Goal: Navigation & Orientation: Go to known website

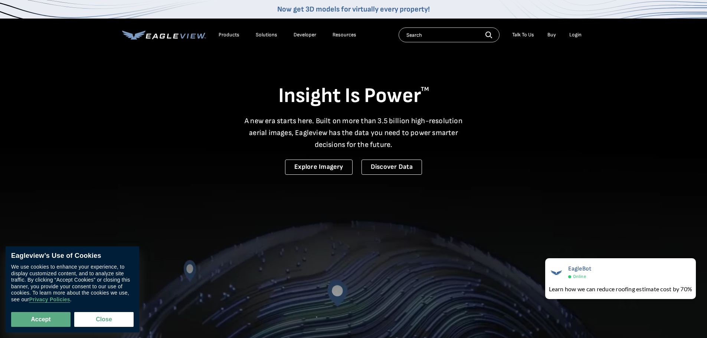
click at [569, 34] on li "Login" at bounding box center [576, 34] width 20 height 11
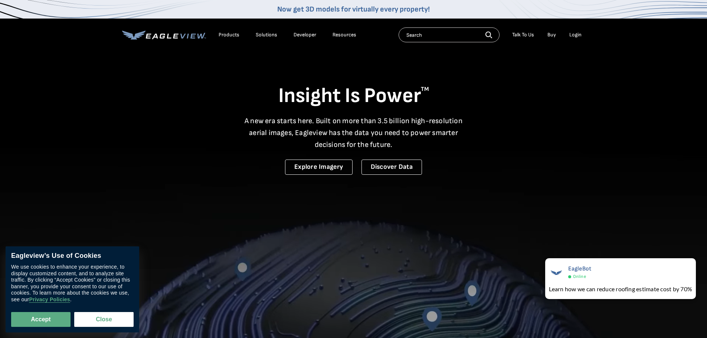
click at [575, 35] on div "Login" at bounding box center [575, 35] width 12 height 7
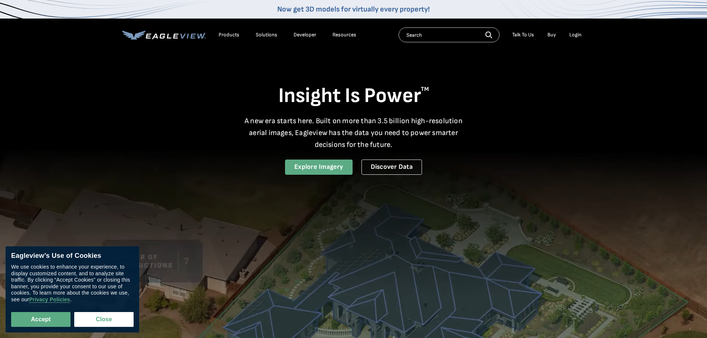
click at [320, 169] on link "Explore Imagery" at bounding box center [319, 167] width 68 height 15
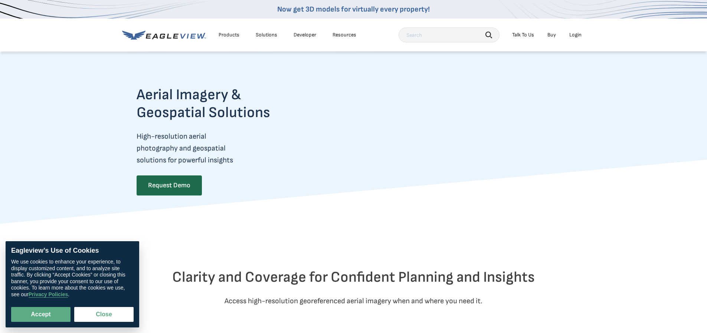
click at [572, 34] on div "Login" at bounding box center [575, 35] width 12 height 7
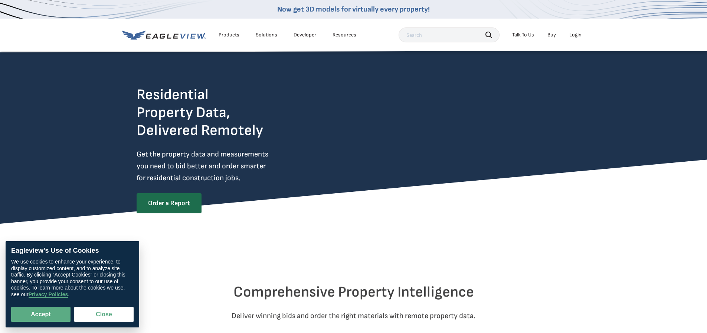
click at [576, 35] on div "Login" at bounding box center [575, 35] width 12 height 7
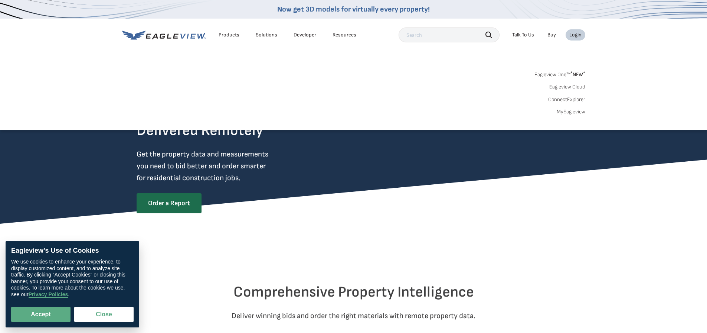
click at [576, 100] on link "ConnectExplorer" at bounding box center [566, 99] width 37 height 7
